Goal: Find specific page/section: Find specific page/section

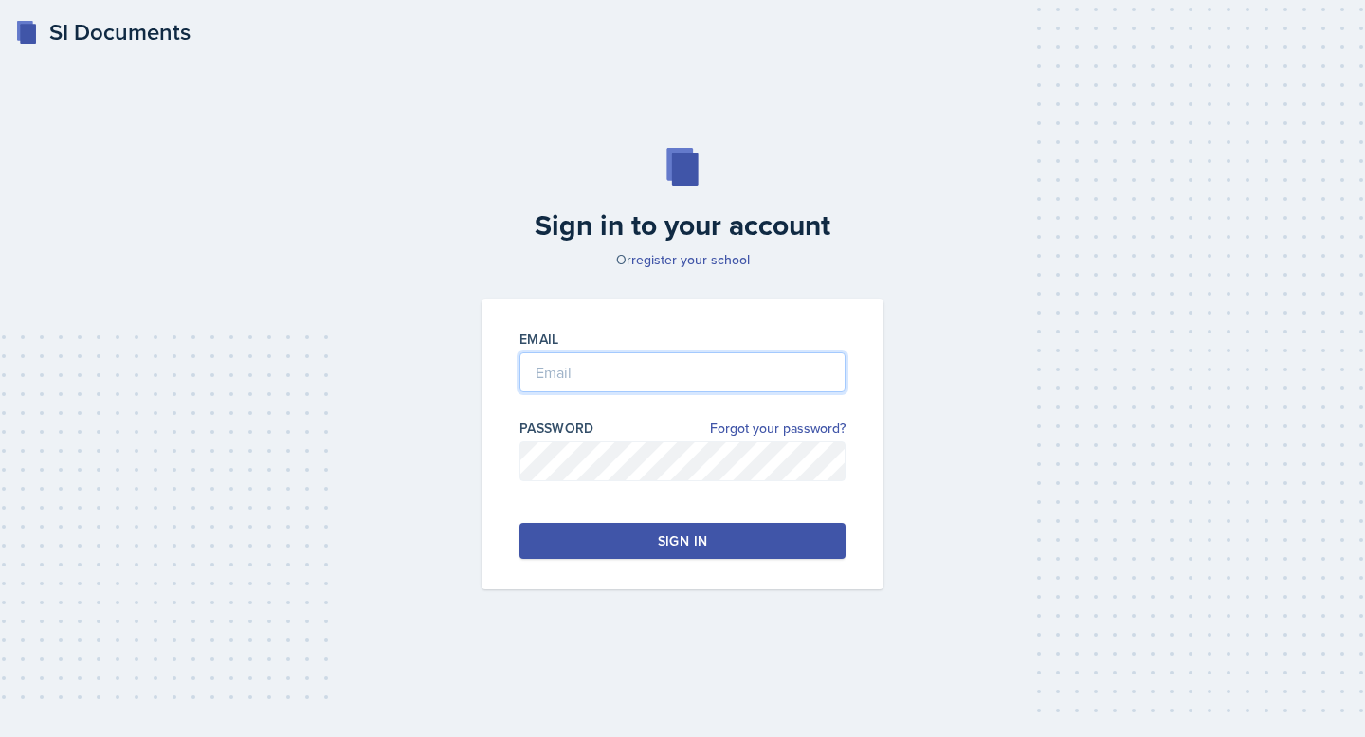
click at [555, 376] on input "email" at bounding box center [682, 373] width 326 height 40
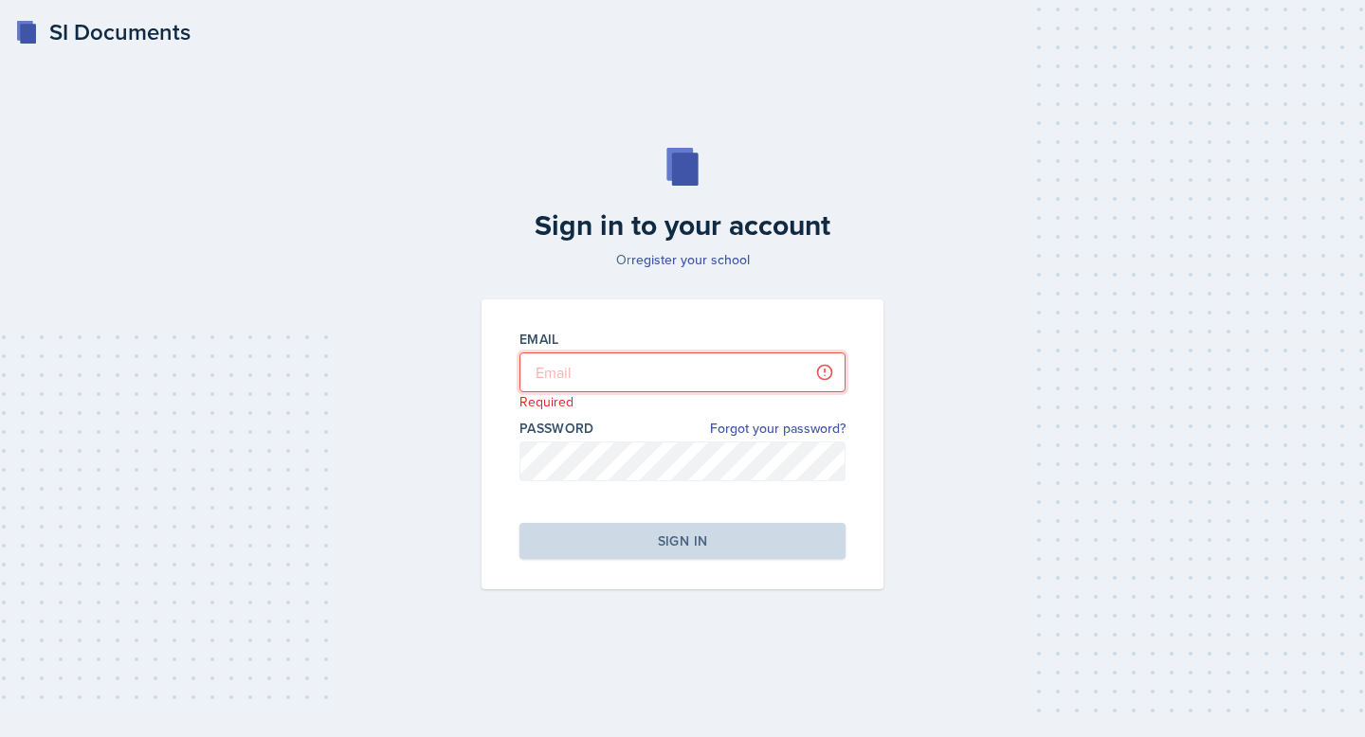
type input "[EMAIL_ADDRESS][PERSON_NAME][DOMAIN_NAME]"
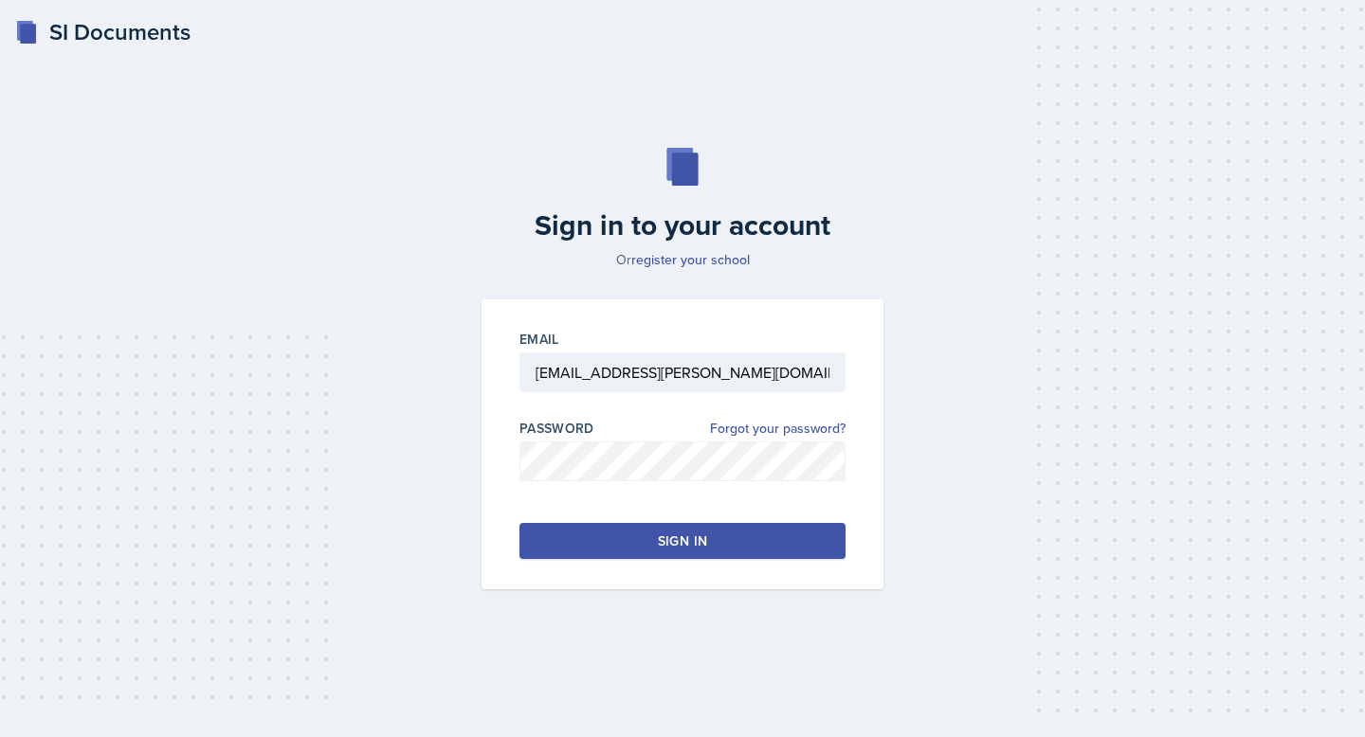
click at [657, 545] on button "Sign in" at bounding box center [682, 541] width 326 height 36
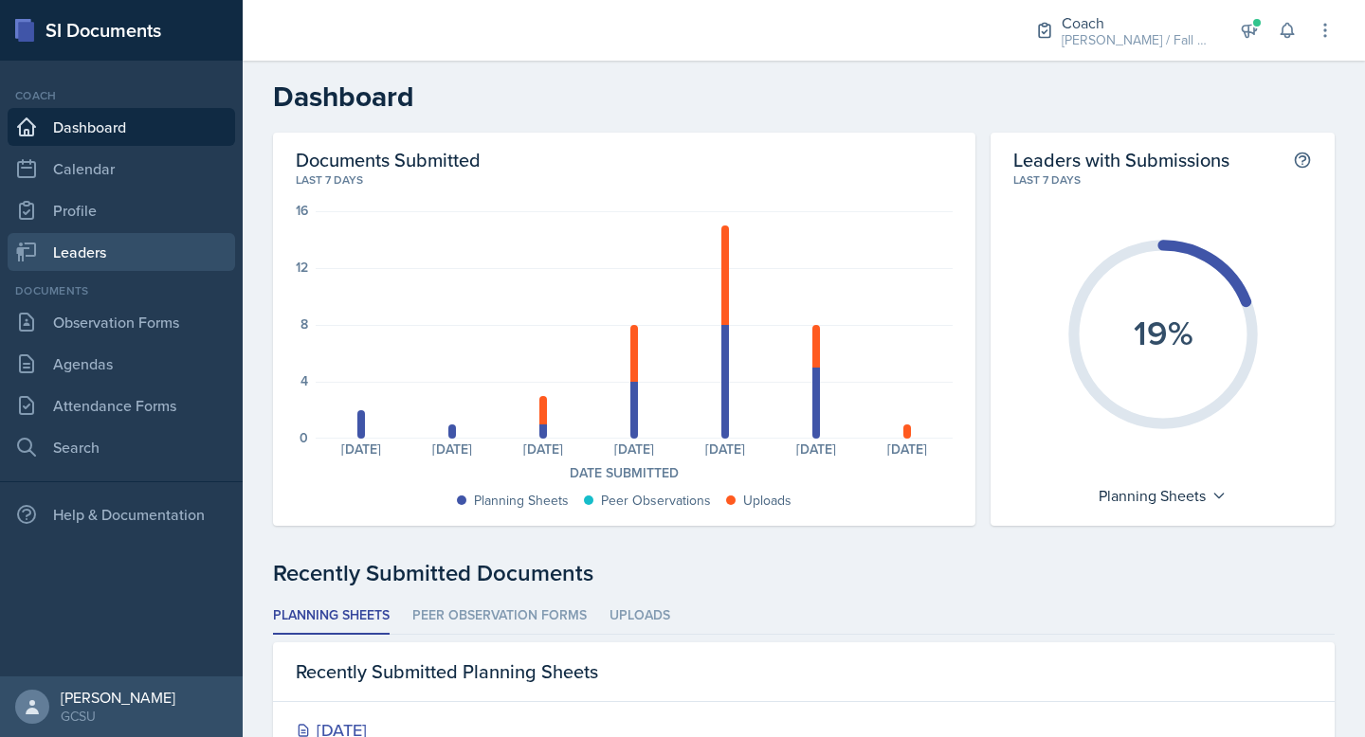
click at [111, 250] on link "Leaders" at bounding box center [121, 252] width 227 height 38
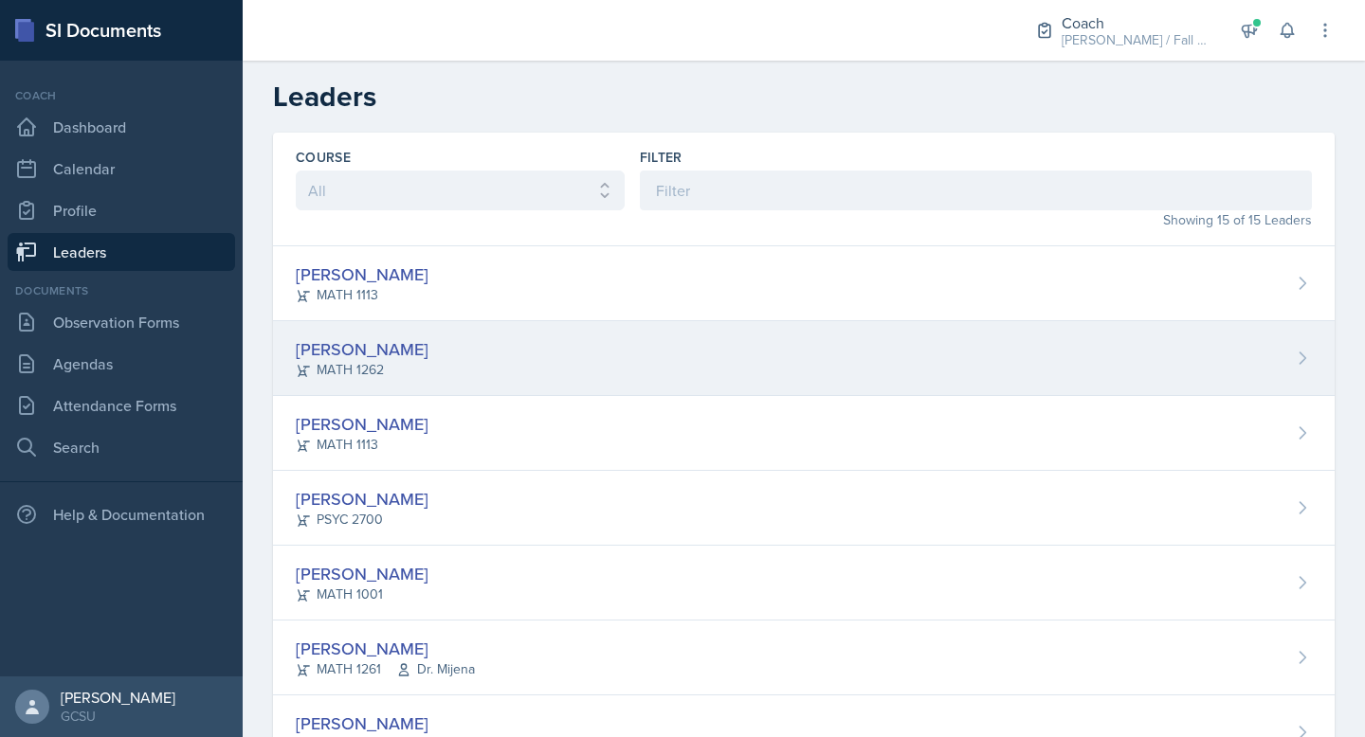
click at [446, 352] on div "[PERSON_NAME] MATH 1262" at bounding box center [803, 358] width 1061 height 75
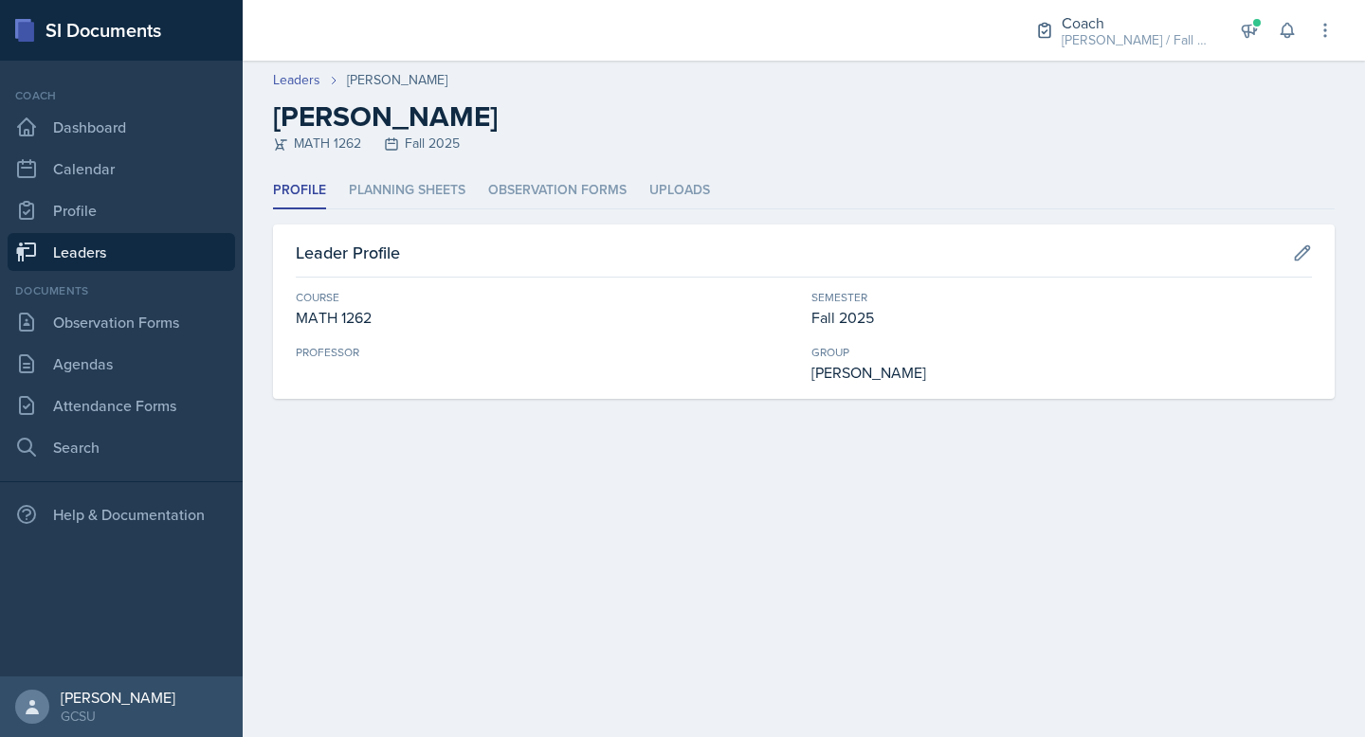
click at [320, 146] on div "MATH 1262 Fall 2025" at bounding box center [803, 144] width 1061 height 20
click at [299, 80] on link "Leaders" at bounding box center [296, 80] width 47 height 20
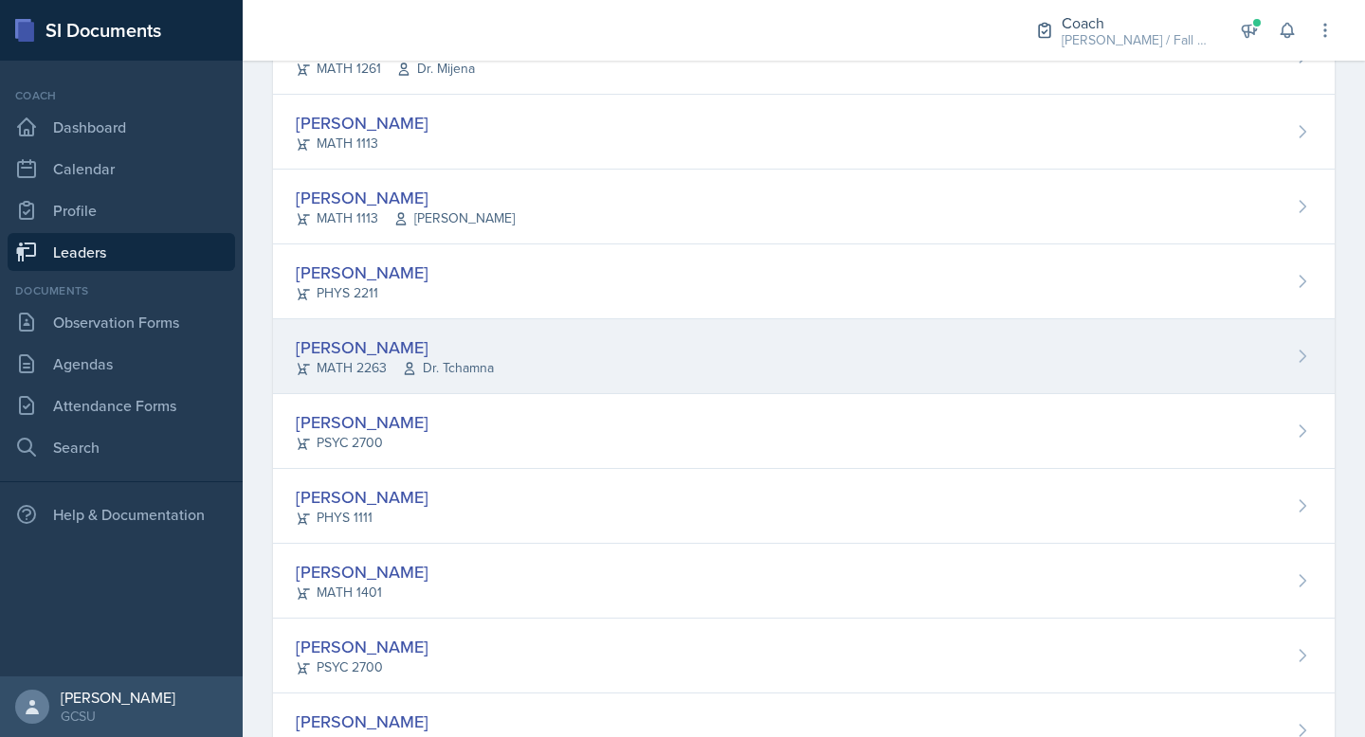
scroll to position [677, 0]
